Goal: Task Accomplishment & Management: Complete application form

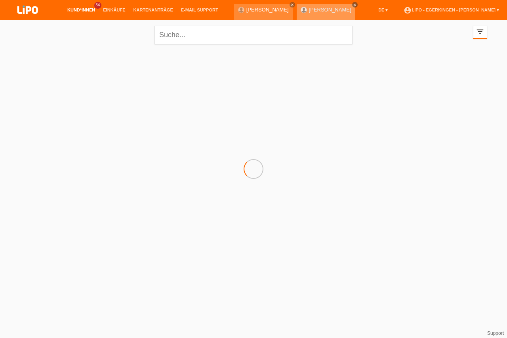
click at [353, 4] on icon "close" at bounding box center [355, 5] width 4 height 4
click at [290, 6] on icon "close" at bounding box center [292, 5] width 4 height 4
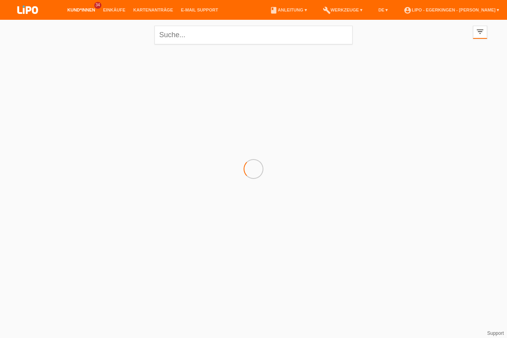
click at [77, 11] on link "Kund*innen" at bounding box center [81, 10] width 36 height 5
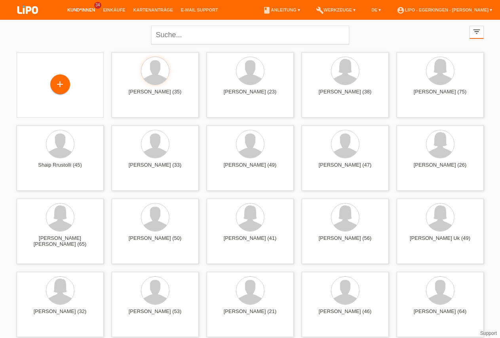
click at [479, 34] on icon "filter_list" at bounding box center [476, 31] width 9 height 9
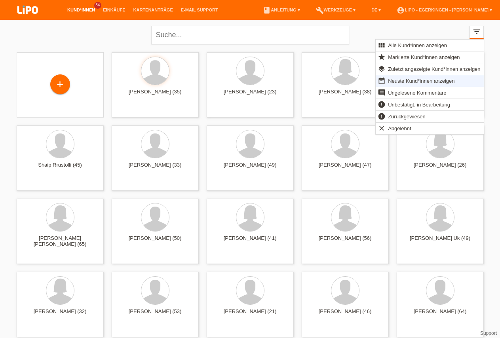
click at [415, 81] on span "Neuste Kund*innen anzeigen" at bounding box center [421, 81] width 69 height 10
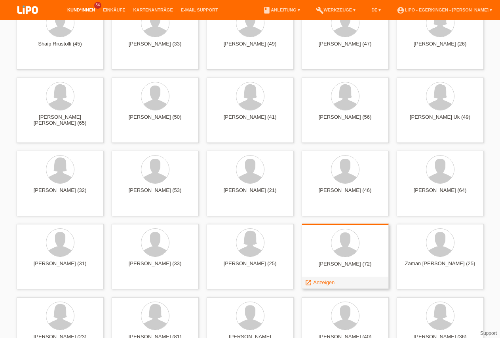
scroll to position [242, 0]
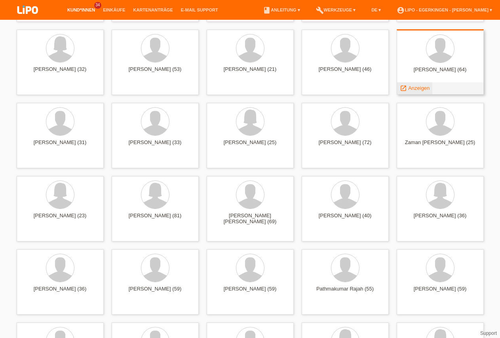
click at [411, 89] on span "Anzeigen" at bounding box center [418, 88] width 21 height 6
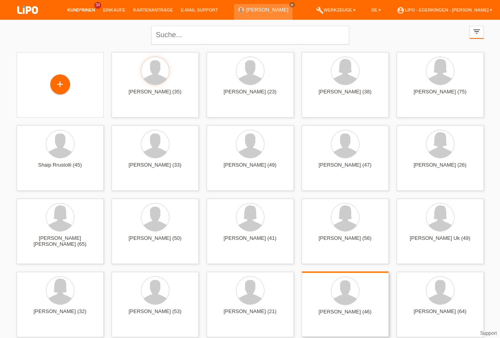
scroll to position [81, 0]
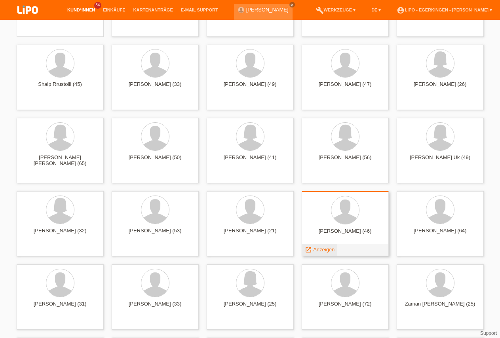
click at [321, 249] on span "Anzeigen" at bounding box center [323, 250] width 21 height 6
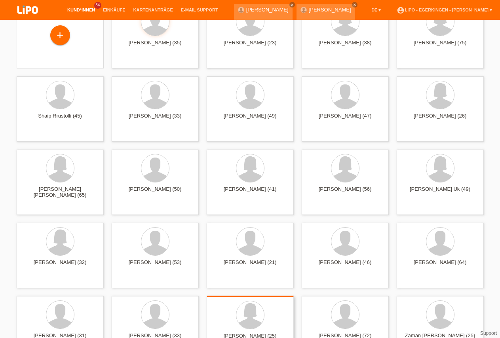
scroll to position [81, 0]
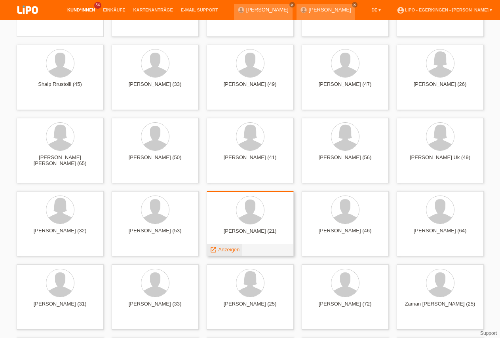
click at [230, 249] on span "Anzeigen" at bounding box center [228, 250] width 21 height 6
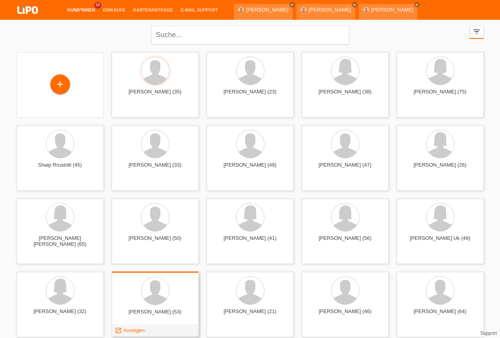
scroll to position [40, 0]
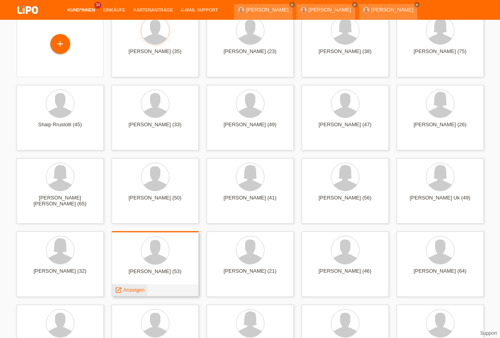
click at [136, 289] on span "Anzeigen" at bounding box center [133, 290] width 21 height 6
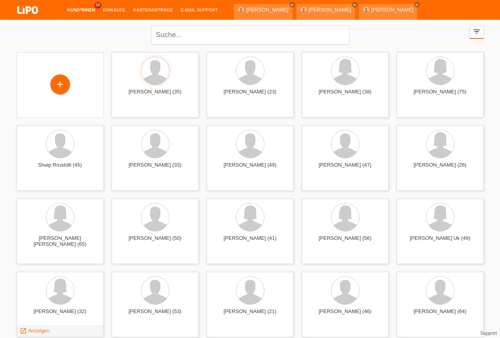
scroll to position [40, 0]
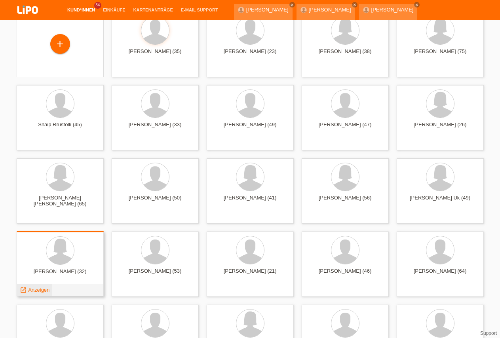
click at [46, 290] on span "Anzeigen" at bounding box center [38, 290] width 21 height 6
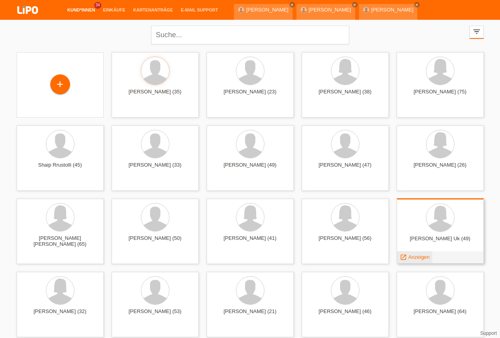
click at [421, 255] on span "Anzeigen" at bounding box center [418, 257] width 21 height 6
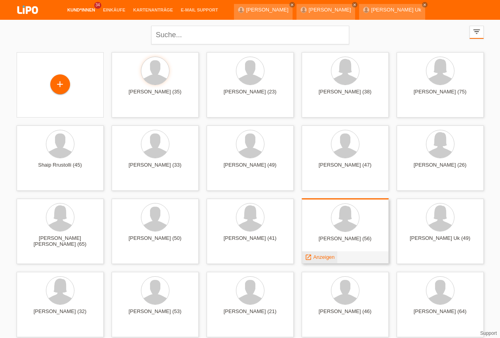
click at [318, 258] on span "Anzeigen" at bounding box center [323, 257] width 21 height 6
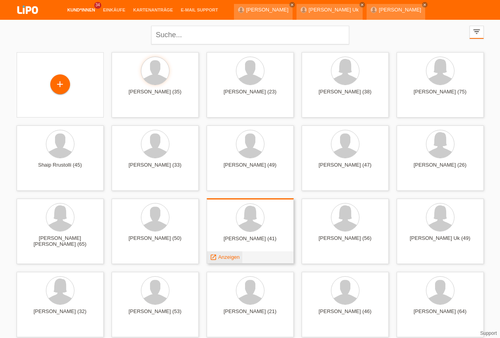
click at [232, 256] on span "Anzeigen" at bounding box center [228, 257] width 21 height 6
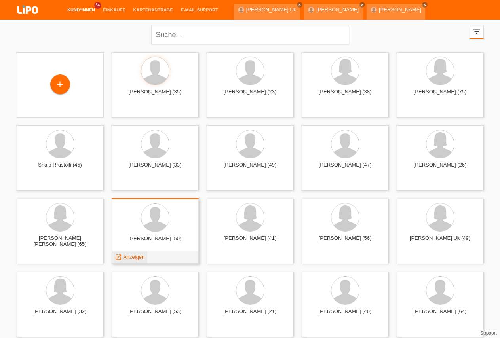
click at [136, 254] on span "Anzeigen" at bounding box center [133, 257] width 21 height 6
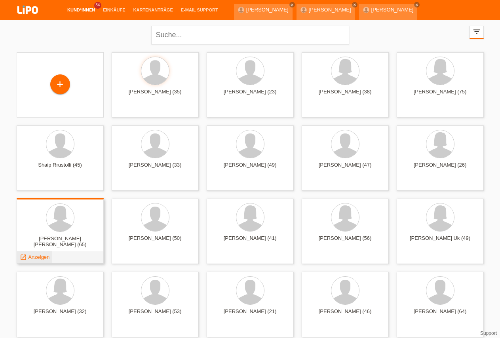
click at [45, 256] on span "Anzeigen" at bounding box center [38, 257] width 21 height 6
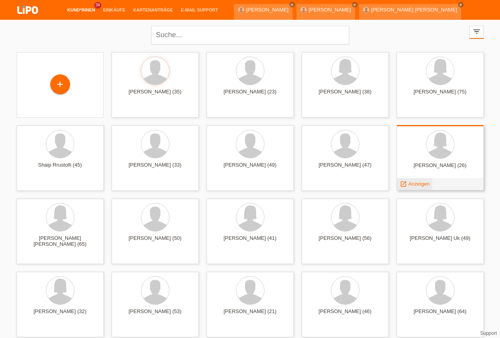
click at [422, 183] on span "Anzeigen" at bounding box center [418, 184] width 21 height 6
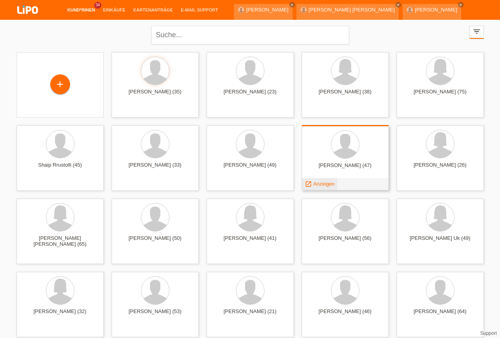
click at [325, 185] on span "Anzeigen" at bounding box center [323, 184] width 21 height 6
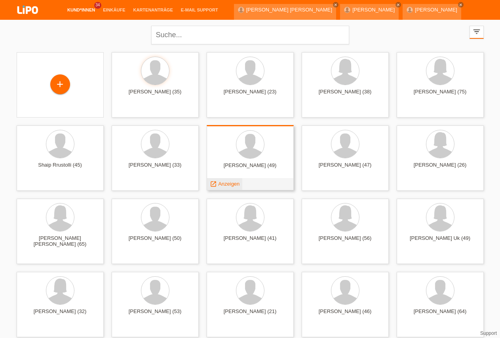
click at [223, 182] on span "Anzeigen" at bounding box center [228, 184] width 21 height 6
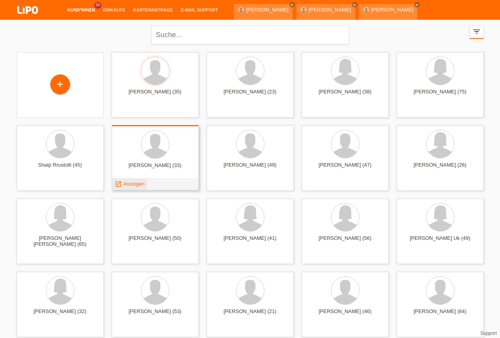
click at [132, 185] on span "Anzeigen" at bounding box center [133, 184] width 21 height 6
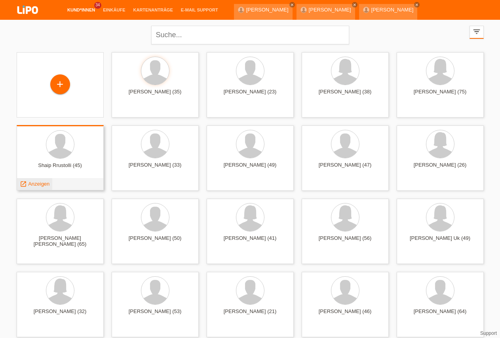
click at [38, 185] on span "Anzeigen" at bounding box center [38, 184] width 21 height 6
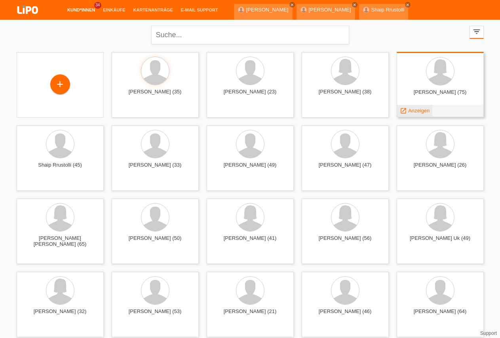
click at [414, 110] on span "Anzeigen" at bounding box center [418, 111] width 21 height 6
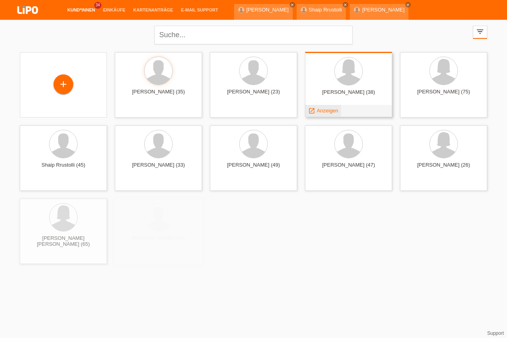
click at [333, 111] on span "Anzeigen" at bounding box center [327, 111] width 21 height 6
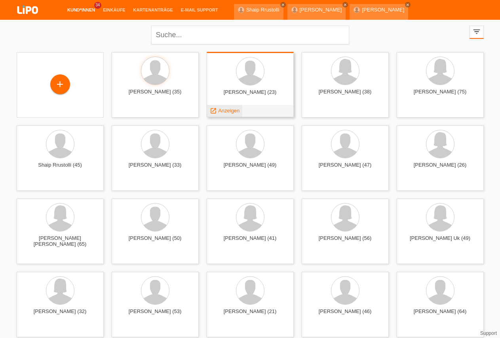
click at [230, 111] on span "Anzeigen" at bounding box center [228, 111] width 21 height 6
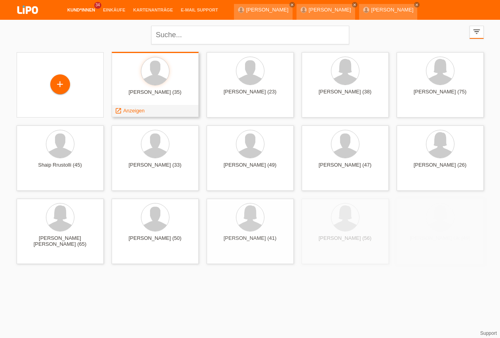
click at [133, 112] on span "Anzeigen" at bounding box center [133, 111] width 21 height 6
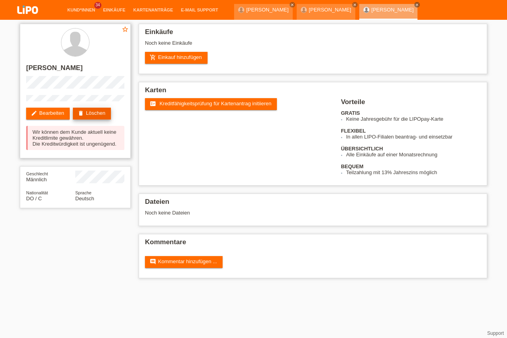
click at [95, 112] on link "delete Löschen" at bounding box center [92, 114] width 38 height 12
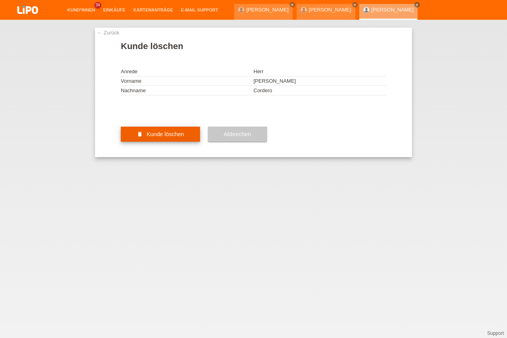
click at [147, 137] on span "Kunde löschen" at bounding box center [166, 134] width 38 height 6
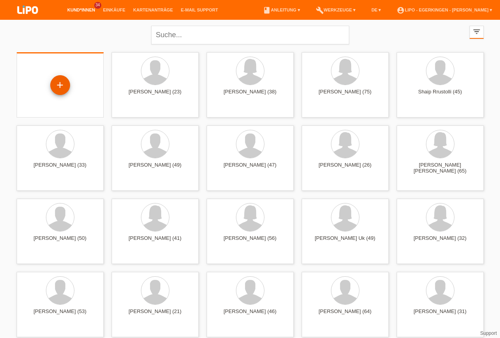
click at [63, 84] on div "+" at bounding box center [60, 85] width 20 height 20
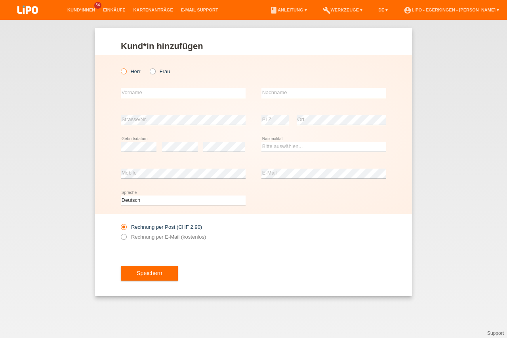
click at [134, 73] on label "Herr" at bounding box center [131, 72] width 20 height 6
click at [126, 73] on input "Herr" at bounding box center [123, 71] width 5 height 5
radio input "true"
click at [137, 86] on div "error Vorname" at bounding box center [183, 93] width 125 height 27
click at [139, 93] on input "text" at bounding box center [183, 93] width 125 height 10
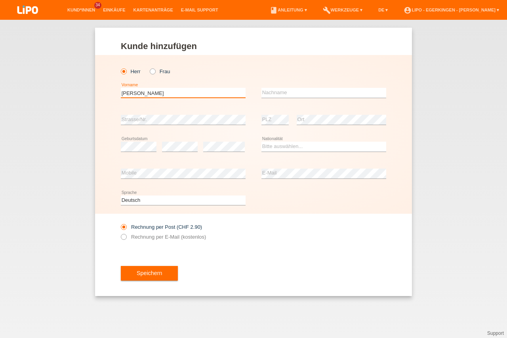
type input "[PERSON_NAME]"
type input "Yilmaz"
click at [273, 150] on select "Bitte auswählen... Schweiz Deutschland Liechtenstein Österreich ------------ Af…" at bounding box center [323, 147] width 125 height 10
select select "TR"
click at [0, 0] on option "Türkei" at bounding box center [0, 0] width 0 height 0
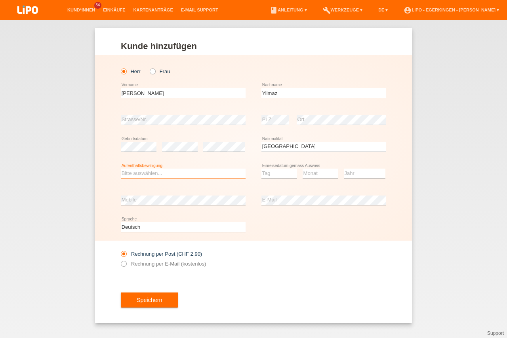
click at [121, 169] on select "Bitte auswählen... C B B - Flüchtlingsstatus Andere" at bounding box center [183, 174] width 125 height 10
select select "B"
click at [0, 0] on option "B" at bounding box center [0, 0] width 0 height 0
click at [281, 168] on div "Tag 01 02 03 04 05 06 07 08 09 10 11 12 13 14 15 16" at bounding box center [279, 173] width 36 height 27
click at [261, 169] on select "Tag 01 02 03 04 05 06 07 08 09 10 11" at bounding box center [279, 174] width 36 height 10
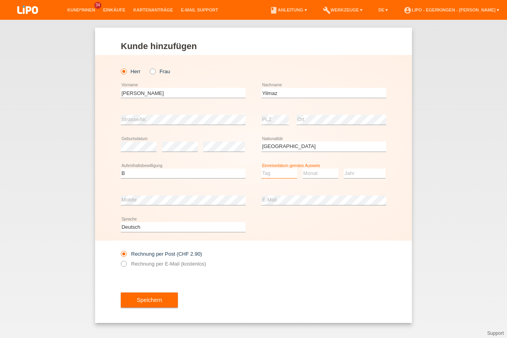
select select "04"
click at [0, 0] on option "04" at bounding box center [0, 0] width 0 height 0
click at [303, 169] on select "Monat 01 02 03 04 05 06 07 08 09 10 11" at bounding box center [321, 174] width 36 height 10
select select "12"
click at [0, 0] on option "12" at bounding box center [0, 0] width 0 height 0
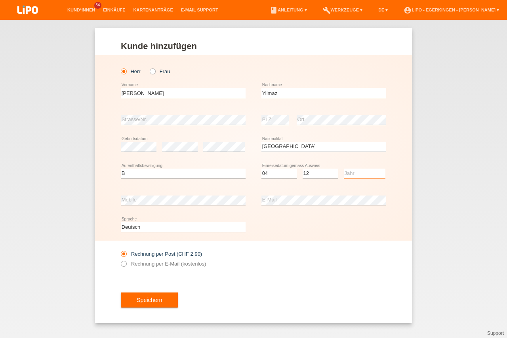
click at [344, 169] on select "Jahr 2025 2024 2023 2022 2021 2020 2019 2018 2017 2016 2015 2014 2013 2012 2011…" at bounding box center [365, 174] width 42 height 10
select select "2019"
click at [0, 0] on option "2019" at bounding box center [0, 0] width 0 height 0
click at [195, 195] on div "error Mobile" at bounding box center [183, 200] width 125 height 27
click at [195, 196] on div "error Mobile" at bounding box center [183, 200] width 125 height 27
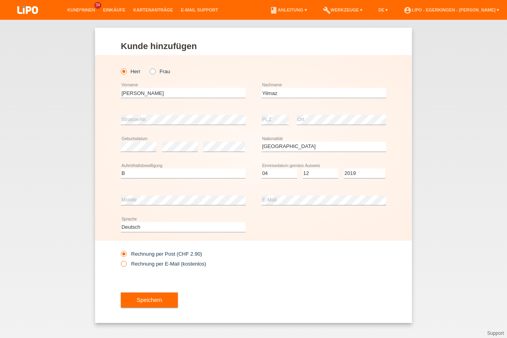
click at [150, 263] on label "Rechnung per E-Mail (kostenlos)" at bounding box center [163, 264] width 85 height 6
click at [126, 263] on input "Rechnung per E-Mail (kostenlos)" at bounding box center [123, 266] width 5 height 10
radio input "true"
click at [146, 297] on button "Speichern" at bounding box center [149, 300] width 57 height 15
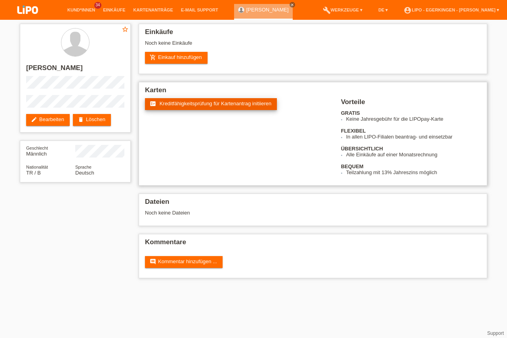
click at [188, 106] on span "Kreditfähigkeitsprüfung für Kartenantrag initiieren" at bounding box center [216, 104] width 112 height 6
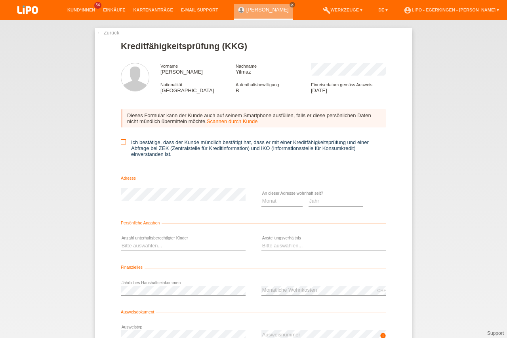
click at [121, 143] on icon at bounding box center [123, 141] width 5 height 5
click at [121, 143] on input "Ich bestätige, dass der Kunde mündlich bestätigt hat, dass er mit einer Kreditf…" at bounding box center [123, 141] width 5 height 5
checkbox input "true"
click at [280, 200] on div "Monat 01 02 03 04 05 06 07 08 09 10 11 12 error" at bounding box center [281, 201] width 41 height 27
click at [261, 196] on select "Monat 01 02 03 04 05 06 07 08 09 10" at bounding box center [281, 201] width 41 height 10
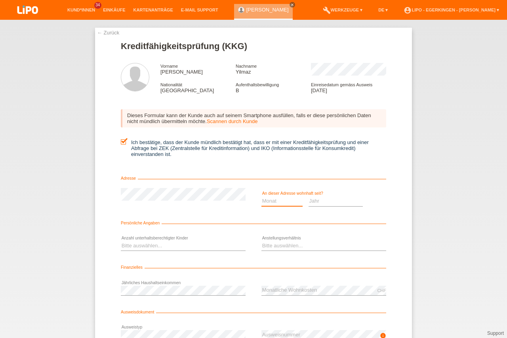
select select "04"
click at [0, 0] on option "04" at bounding box center [0, 0] width 0 height 0
click at [309, 196] on select "Jahr 2025 2024 2023 2022 2021 2020 2019 2018 2017 2016 2015 2014 2013 2012 2011…" at bounding box center [336, 201] width 55 height 10
select select "2021"
click at [0, 0] on option "2021" at bounding box center [0, 0] width 0 height 0
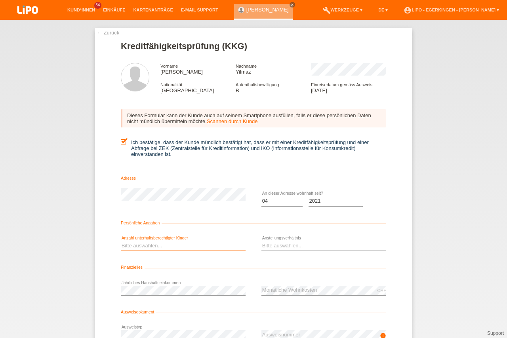
click at [121, 241] on select "Bitte auswählen... 0 1 2 3 4 5 6 7 8 9" at bounding box center [183, 246] width 125 height 10
select select "0"
click at [0, 0] on option "0" at bounding box center [0, 0] width 0 height 0
click at [261, 241] on select "Bitte auswählen... Unbefristet Befristet Lehrling/Student Pensioniert Nicht arb…" at bounding box center [323, 246] width 125 height 10
select select "UNLIMITED"
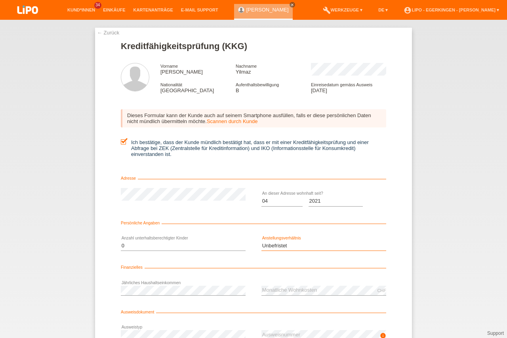
click at [0, 0] on option "Unbefristet" at bounding box center [0, 0] width 0 height 0
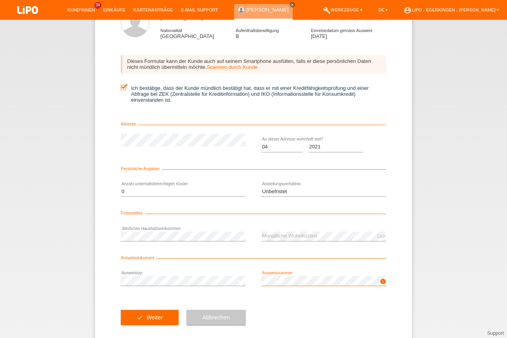
scroll to position [68, 0]
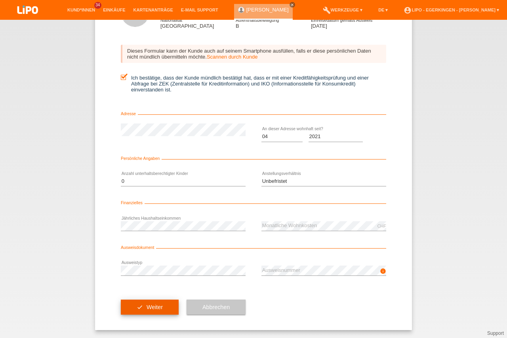
click at [143, 305] on button "check Weiter" at bounding box center [150, 307] width 58 height 15
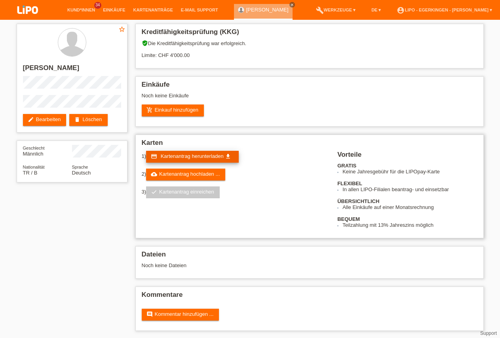
click at [175, 157] on span "Kartenantrag herunterladen" at bounding box center [192, 156] width 63 height 6
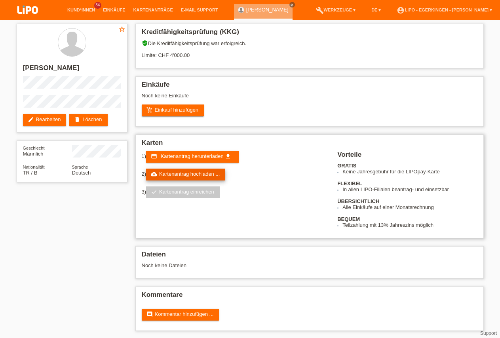
click at [166, 176] on link "cloud_upload Kartenantrag hochladen ..." at bounding box center [185, 175] width 79 height 12
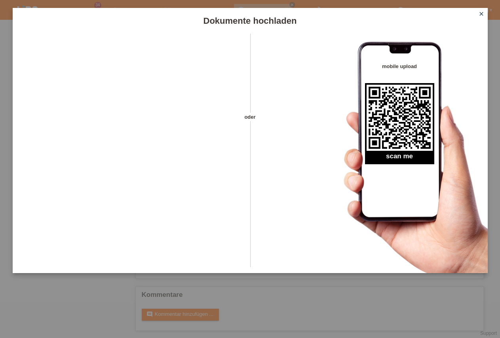
click at [483, 11] on icon "close" at bounding box center [481, 14] width 6 height 6
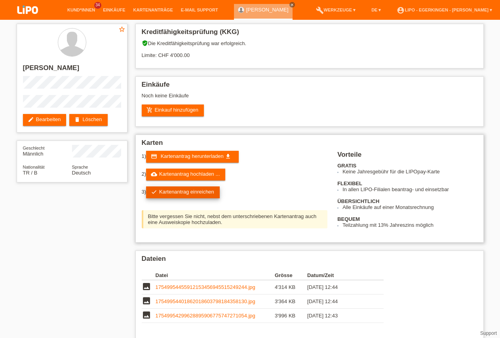
click at [195, 196] on link "check Kartenantrag einreichen" at bounding box center [183, 193] width 74 height 12
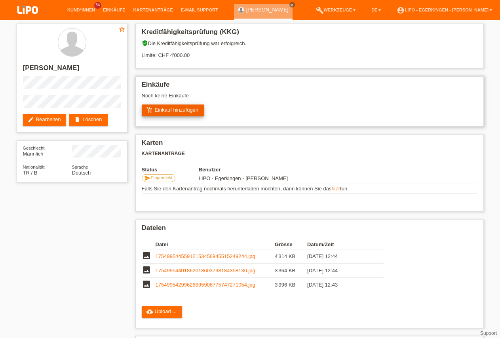
click at [166, 107] on link "add_shopping_cart Einkauf hinzufügen" at bounding box center [173, 111] width 63 height 12
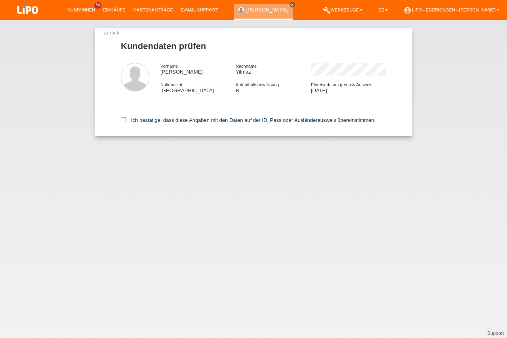
click at [122, 122] on icon at bounding box center [123, 119] width 5 height 5
click at [122, 122] on input "Ich bestätige, dass diese Angaben mit den Daten auf der ID, Pass oder Ausländer…" at bounding box center [123, 119] width 5 height 5
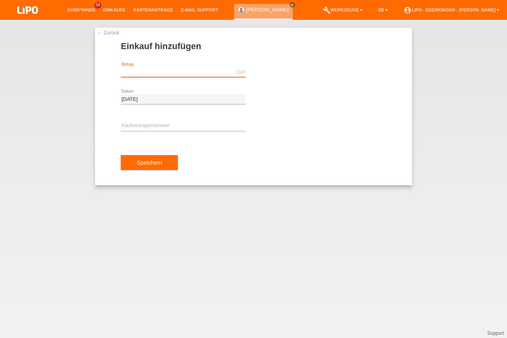
click at [150, 72] on input "text" at bounding box center [183, 72] width 125 height 10
type input "474.75"
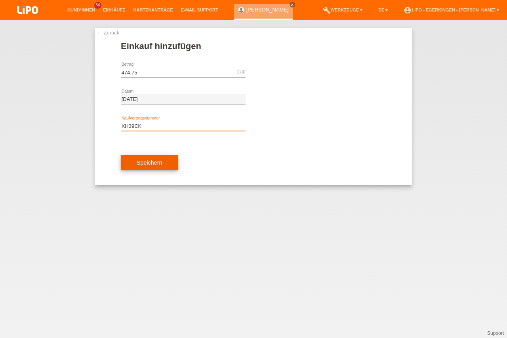
type input "XH39CK"
click at [140, 164] on span "Speichern" at bounding box center [149, 163] width 25 height 6
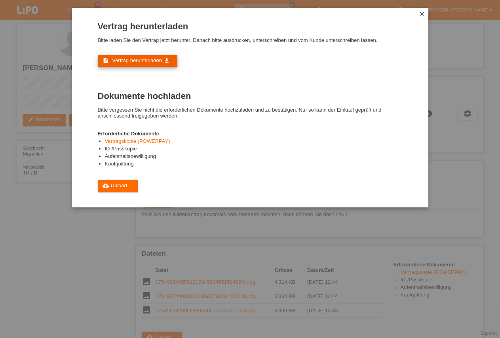
click at [124, 60] on span "Vertrag herunterladen" at bounding box center [137, 60] width 50 height 6
click at [424, 15] on icon "close" at bounding box center [422, 14] width 6 height 6
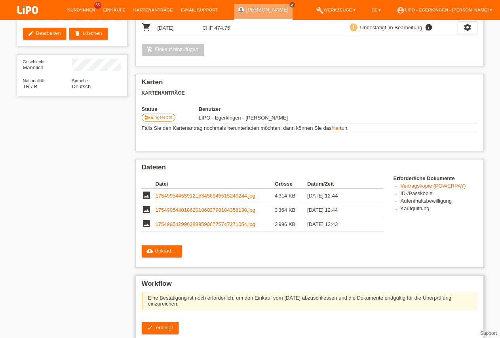
scroll to position [162, 0]
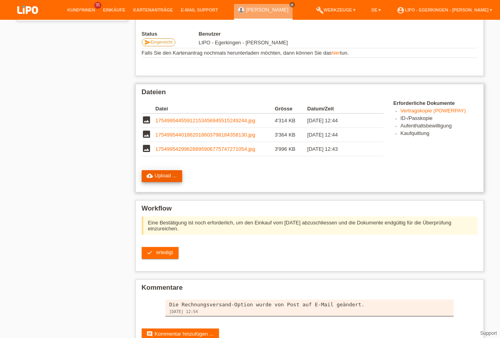
click at [168, 182] on link "cloud_upload Upload ..." at bounding box center [162, 176] width 41 height 12
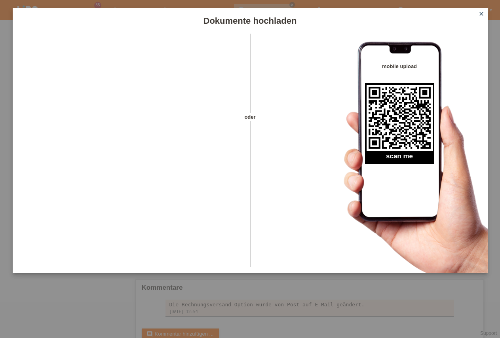
click at [481, 10] on link "close" at bounding box center [481, 14] width 10 height 9
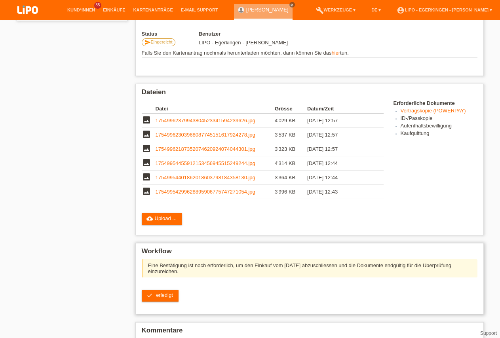
scroll to position [162, 0]
click at [157, 298] on link "check erledigt" at bounding box center [160, 296] width 37 height 12
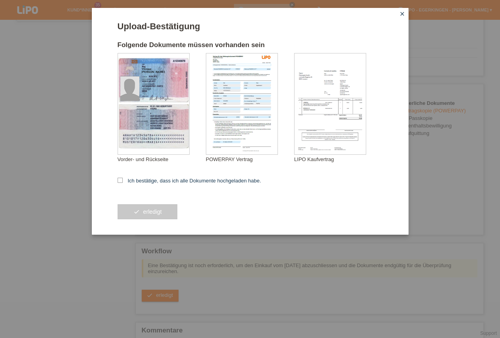
click at [158, 178] on form "Upload-Bestätigung Folgende Dokumente müssen vorhanden sein [GEOGRAPHIC_DATA][P…" at bounding box center [250, 127] width 265 height 213
click at [158, 183] on label "Ich bestätige, dass ich alle Dokumente hochgeladen habe." at bounding box center [190, 181] width 144 height 6
click at [123, 183] on input "Ich bestätige, dass ich alle Dokumente hochgeladen habe." at bounding box center [120, 180] width 5 height 5
checkbox input "true"
click at [133, 223] on div "check erledigt" at bounding box center [250, 212] width 265 height 46
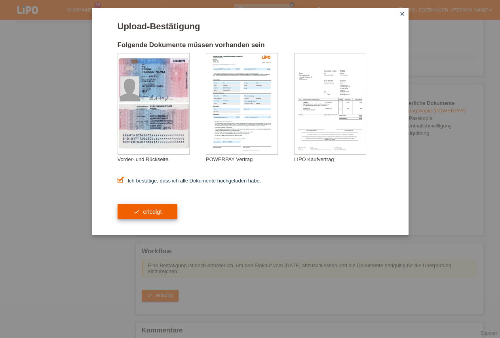
click at [141, 212] on button "check erledigt" at bounding box center [148, 211] width 60 height 15
